Goal: Check status: Check status

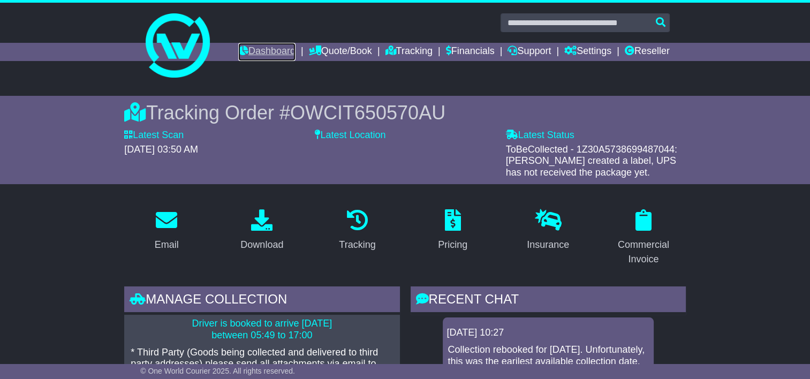
click at [253, 47] on link "Dashboard" at bounding box center [266, 52] width 57 height 18
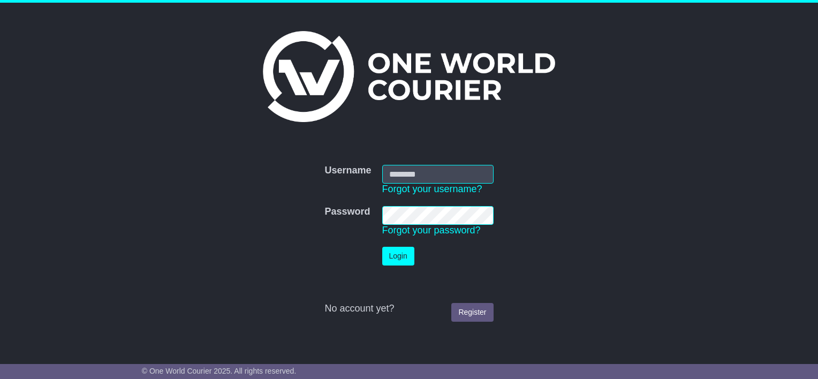
type input "********"
click at [403, 254] on button "Login" at bounding box center [398, 256] width 32 height 19
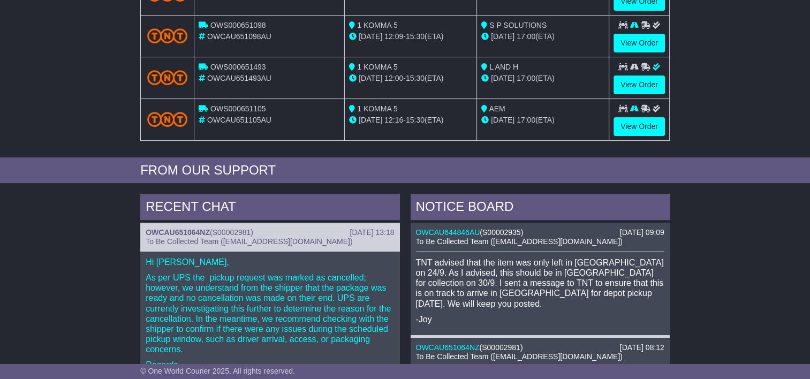
scroll to position [268, 0]
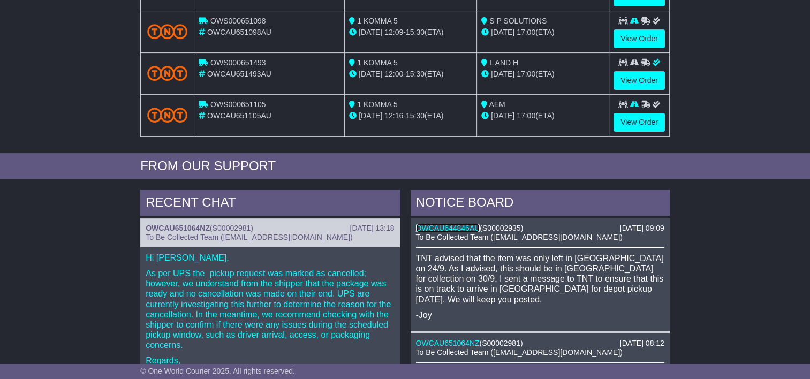
click at [452, 225] on link "OWCAU644846AU" at bounding box center [448, 228] width 64 height 9
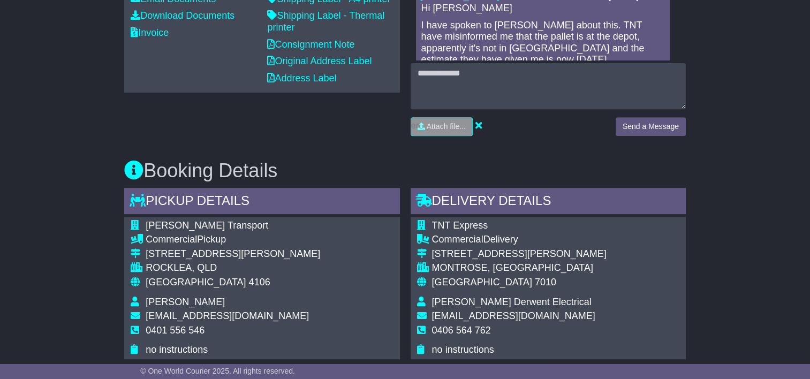
scroll to position [535, 0]
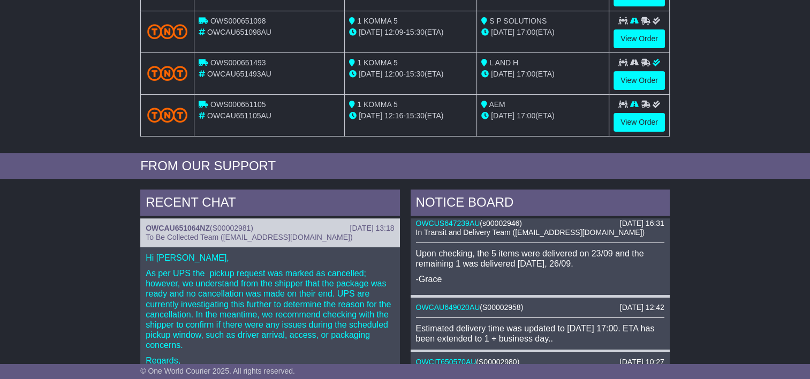
scroll to position [161, 0]
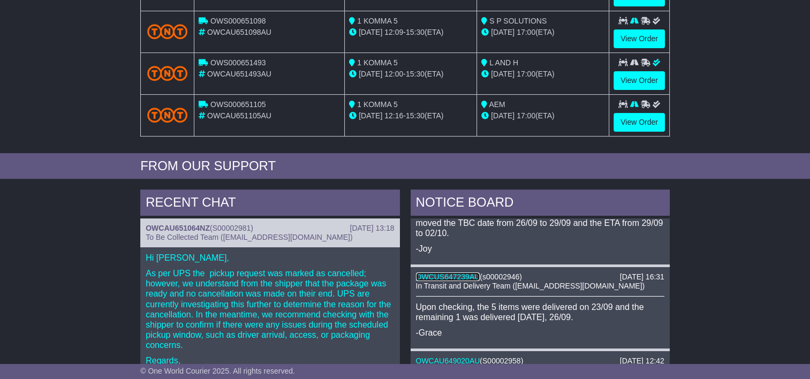
click at [448, 273] on link "OWCUS647239AU" at bounding box center [448, 277] width 64 height 9
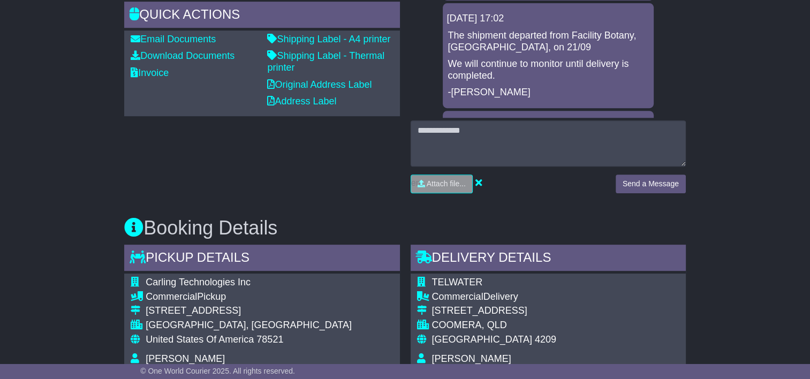
scroll to position [214, 0]
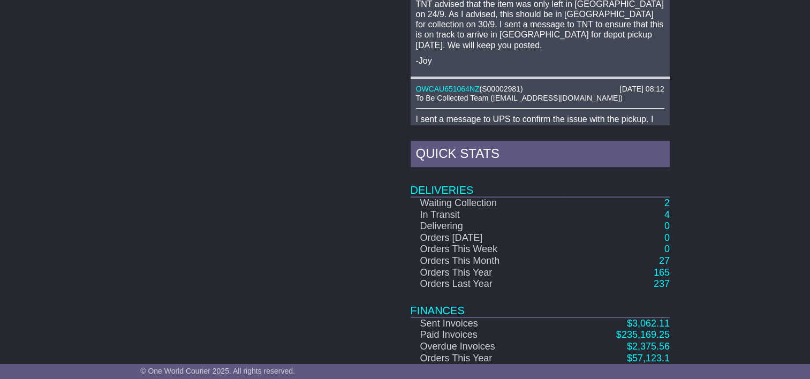
scroll to position [553, 0]
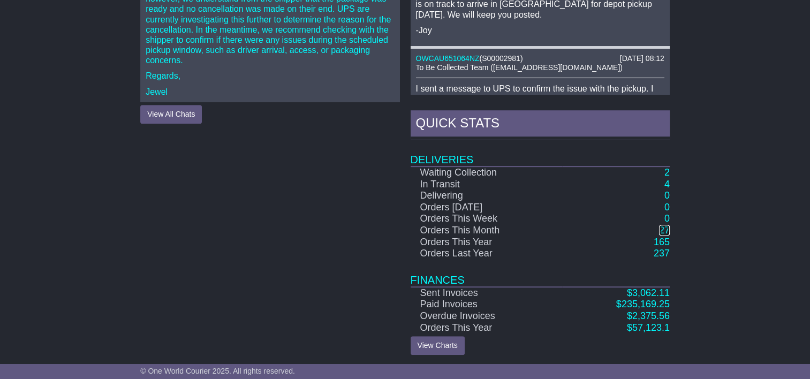
click at [662, 229] on link "27" at bounding box center [664, 230] width 11 height 11
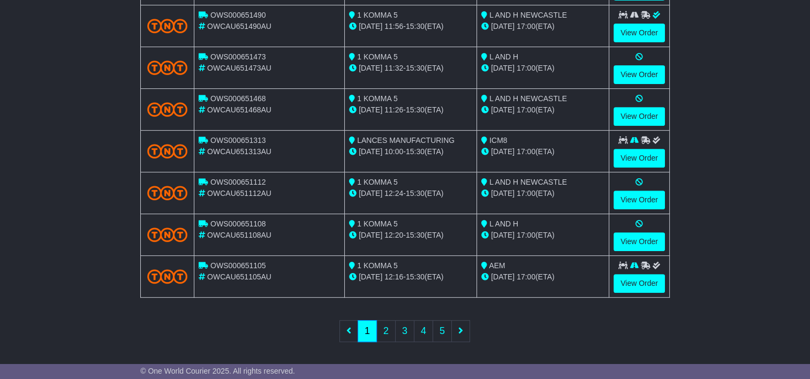
scroll to position [409, 0]
click at [387, 323] on link "2" at bounding box center [385, 331] width 19 height 22
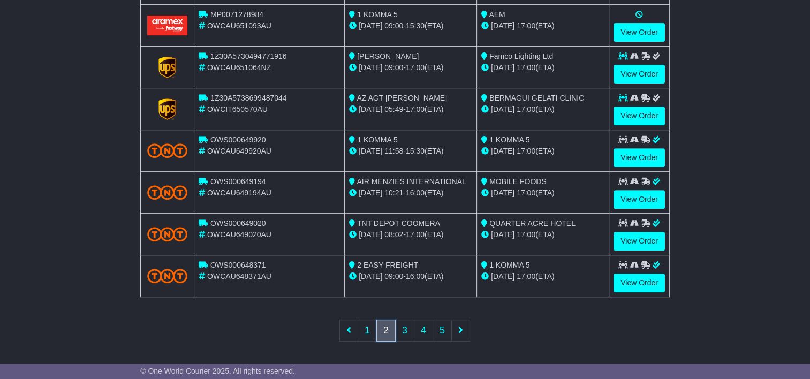
scroll to position [356, 0]
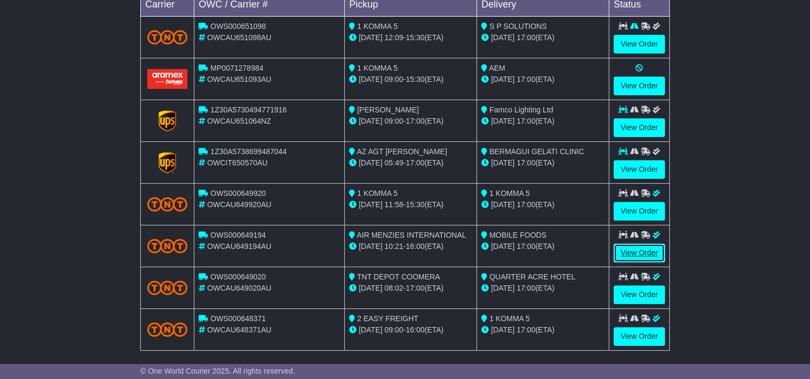
click at [628, 246] on link "View Order" at bounding box center [639, 253] width 51 height 19
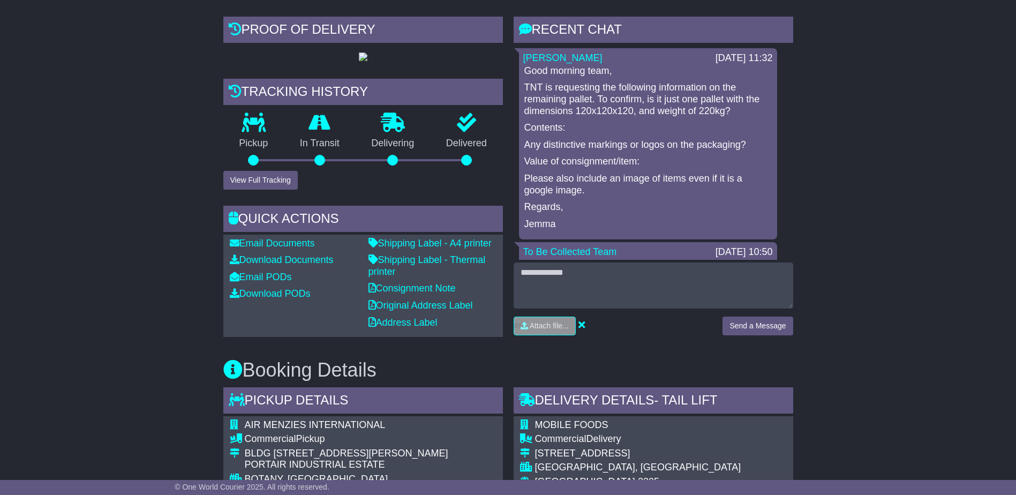
scroll to position [375, 0]
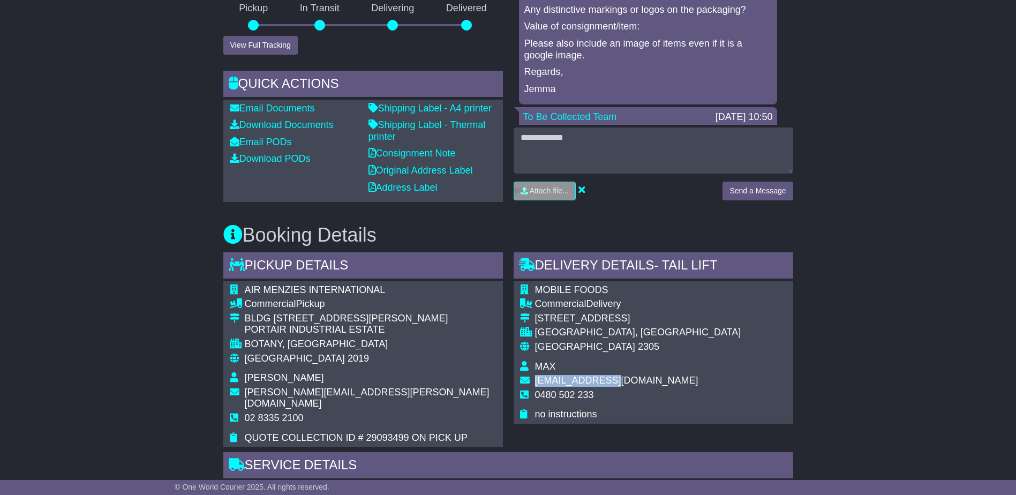
drag, startPoint x: 615, startPoint y: 413, endPoint x: 532, endPoint y: 413, distance: 83.5
click at [533, 379] on tr "[EMAIL_ADDRESS][DOMAIN_NAME]" at bounding box center [630, 382] width 221 height 14
copy tr "[EMAIL_ADDRESS][DOMAIN_NAME]"
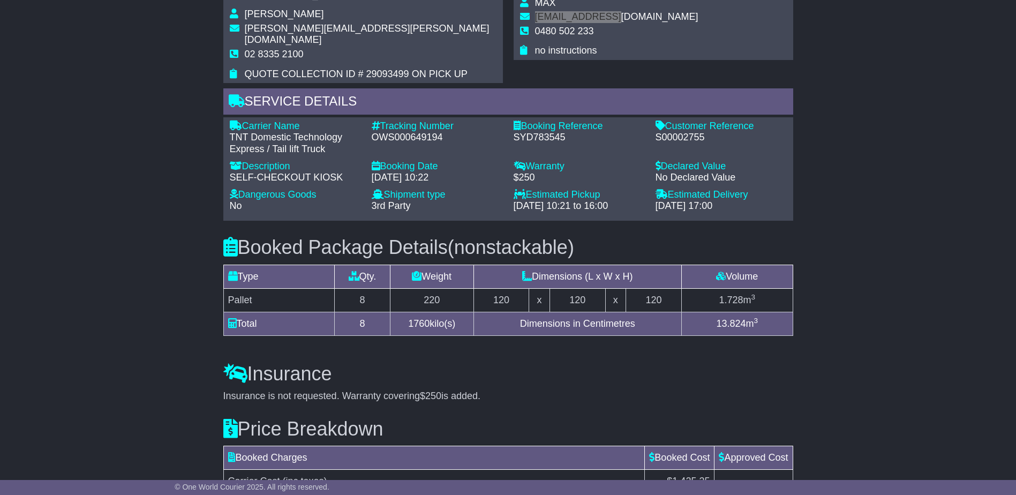
scroll to position [750, 0]
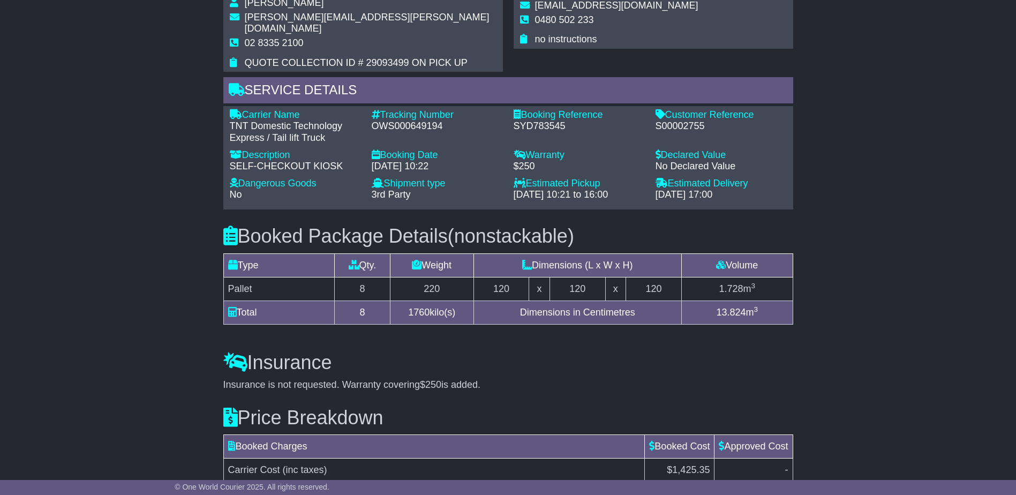
click at [685, 132] on div "S00002755" at bounding box center [720, 126] width 131 height 12
copy div "S00002755"
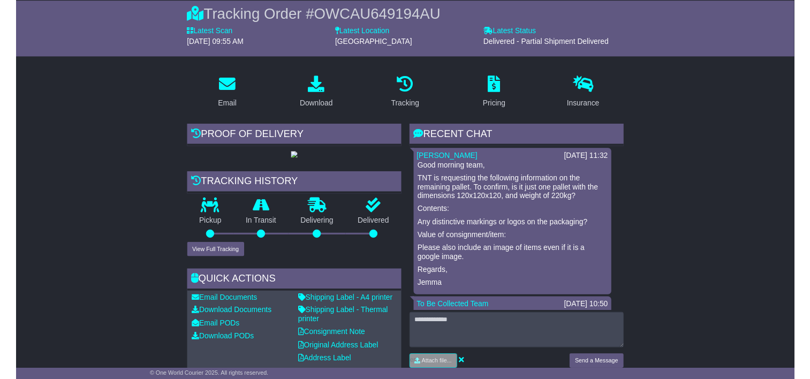
scroll to position [214, 0]
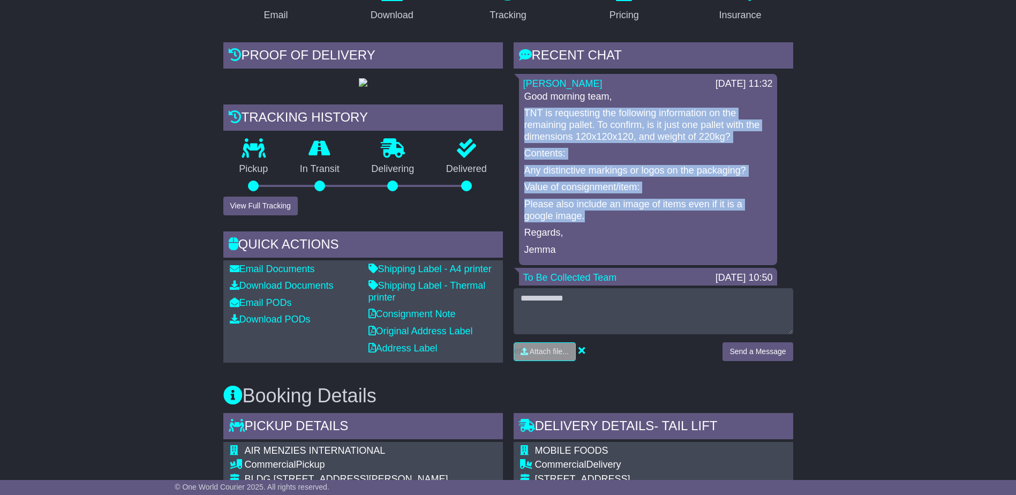
drag, startPoint x: 526, startPoint y: 112, endPoint x: 742, endPoint y: 221, distance: 241.1
click at [742, 221] on div "Good morning team, TNT is requesting the following information on the remaining…" at bounding box center [648, 173] width 250 height 165
copy div "TNT is requesting the following information on the remaining pallet. To confirm…"
